Goal: Navigation & Orientation: Go to known website

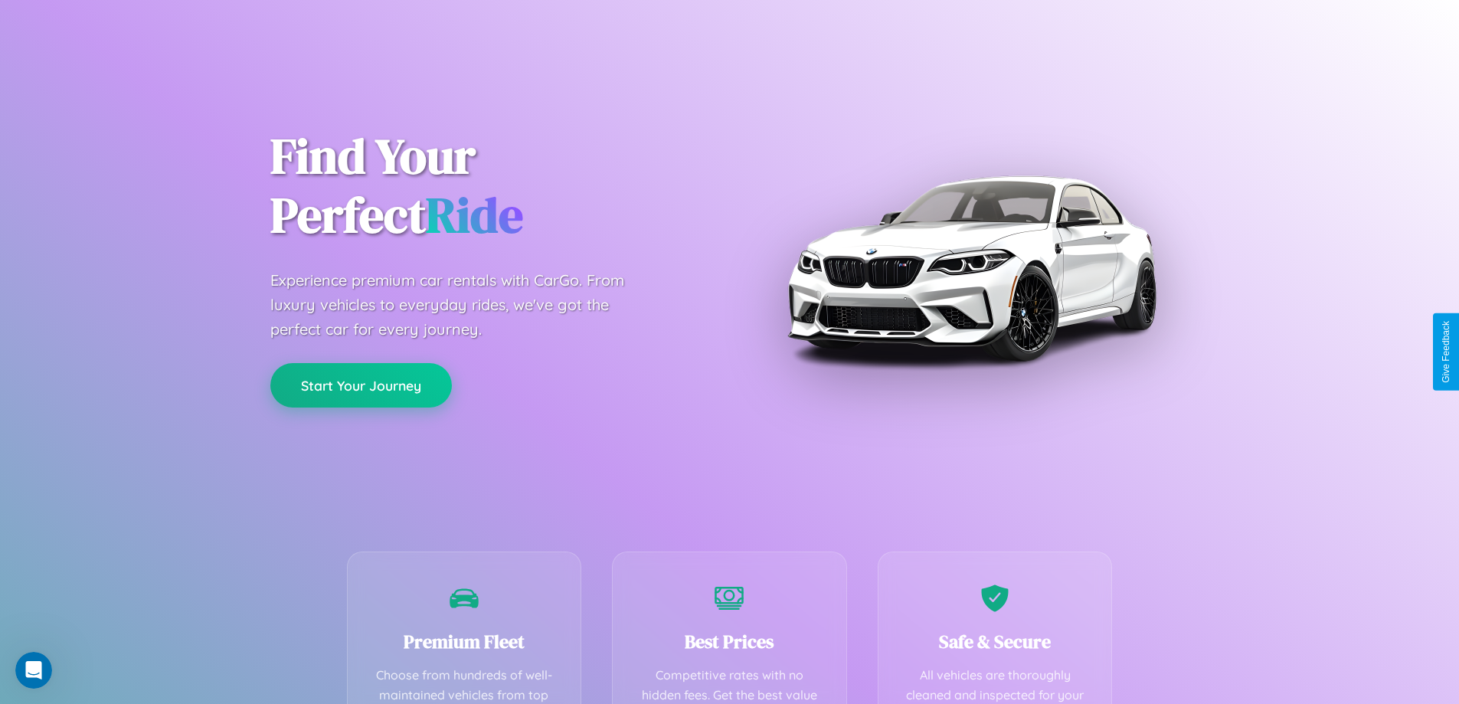
click at [361, 385] on button "Start Your Journey" at bounding box center [360, 385] width 181 height 44
click at [361, 384] on button "Start Your Journey" at bounding box center [360, 385] width 181 height 44
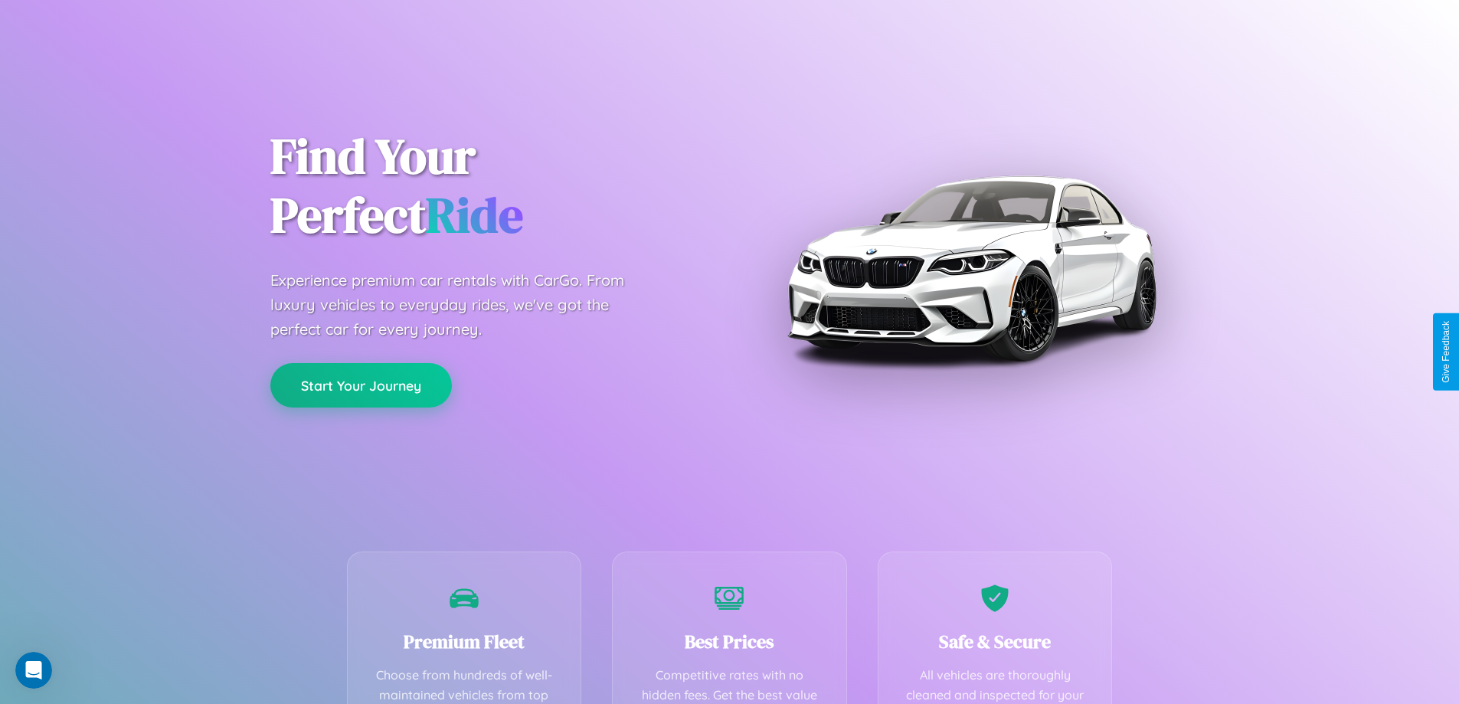
click at [361, 384] on button "Start Your Journey" at bounding box center [360, 385] width 181 height 44
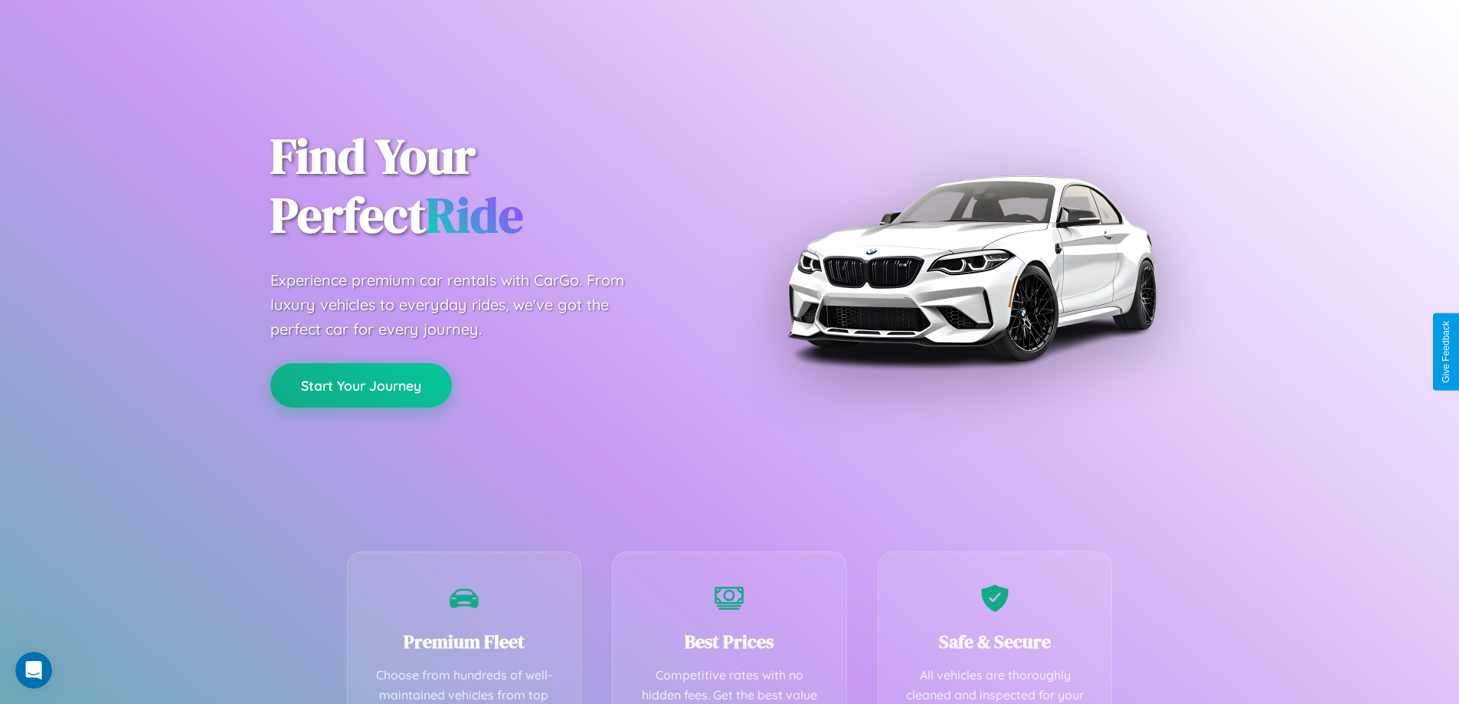
click at [361, 384] on button "Start Your Journey" at bounding box center [360, 385] width 181 height 44
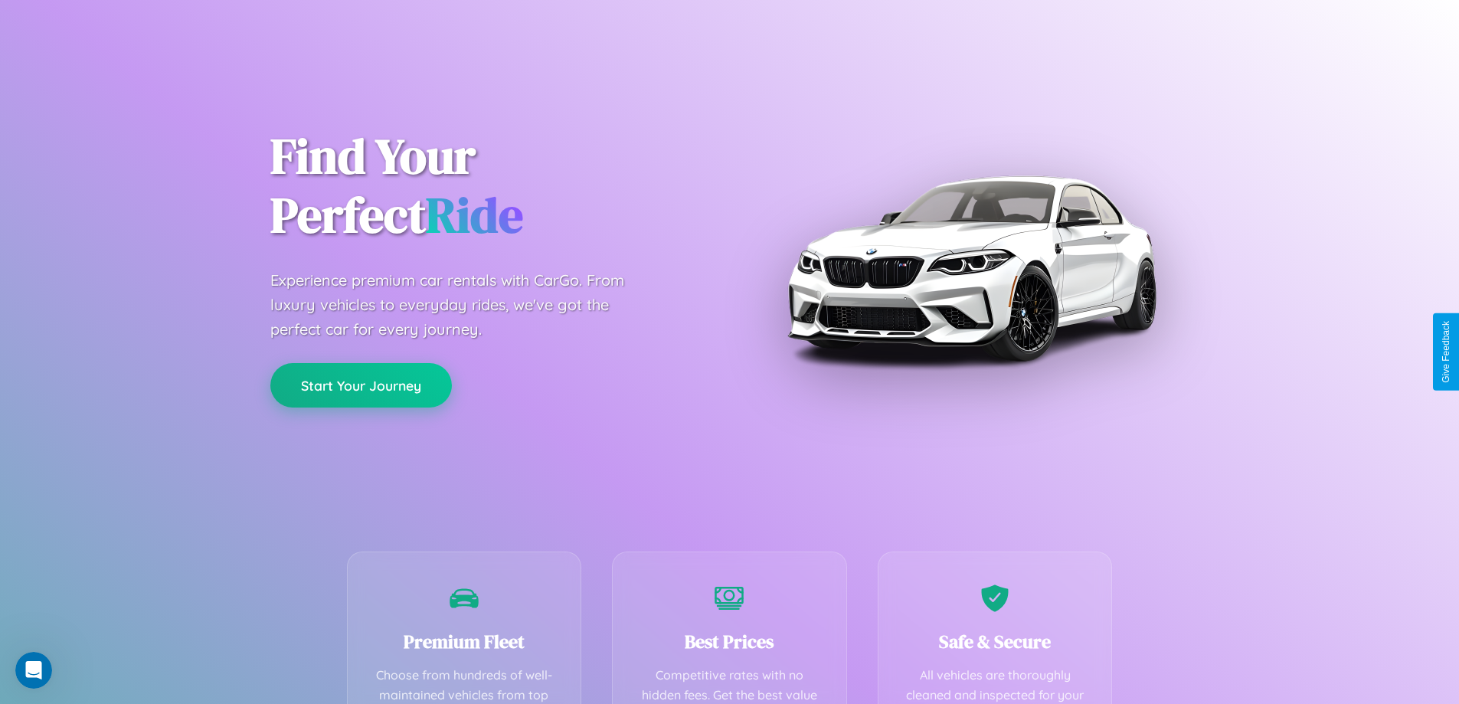
click at [361, 384] on button "Start Your Journey" at bounding box center [360, 385] width 181 height 44
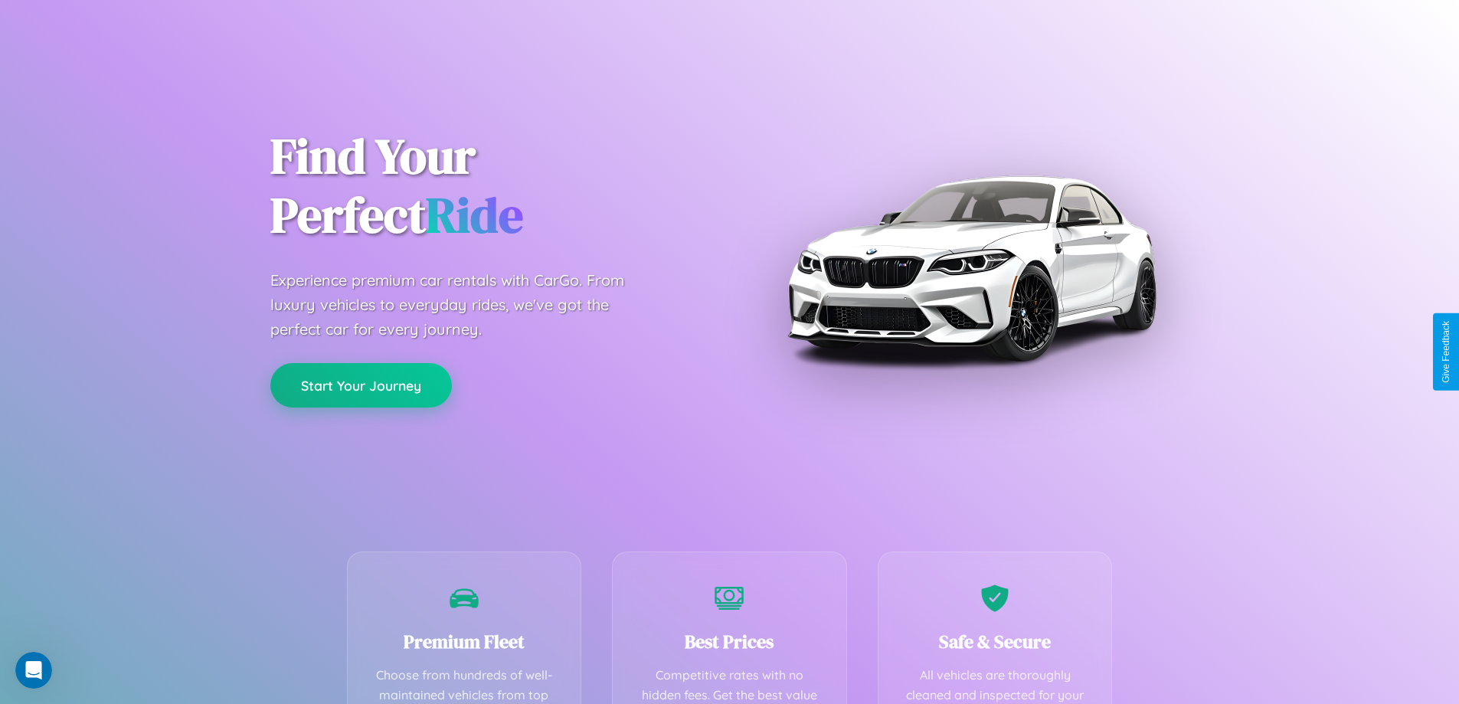
click at [361, 384] on button "Start Your Journey" at bounding box center [360, 385] width 181 height 44
